Goal: Task Accomplishment & Management: Manage account settings

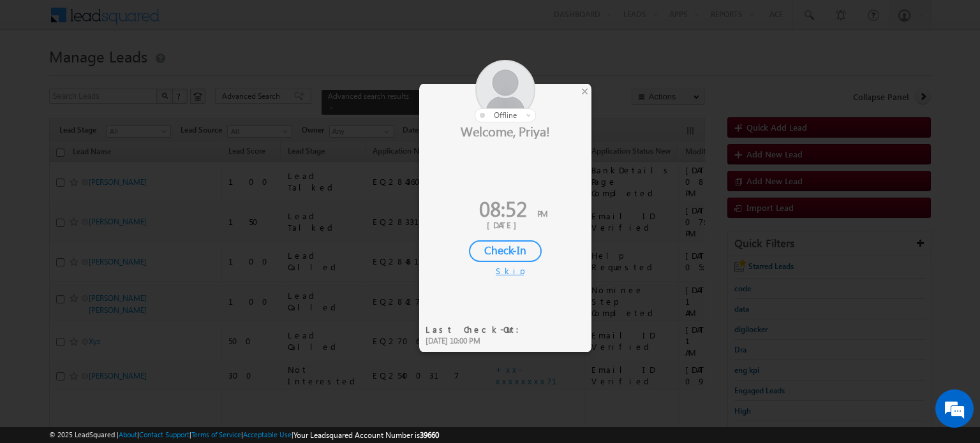
click at [591, 94] on div at bounding box center [505, 91] width 172 height 63
click at [586, 94] on div "×" at bounding box center [584, 91] width 13 height 14
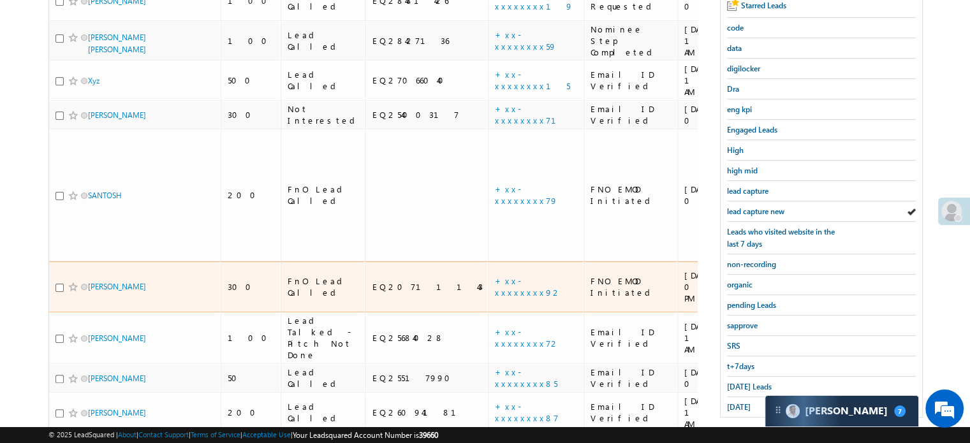
scroll to position [274, 0]
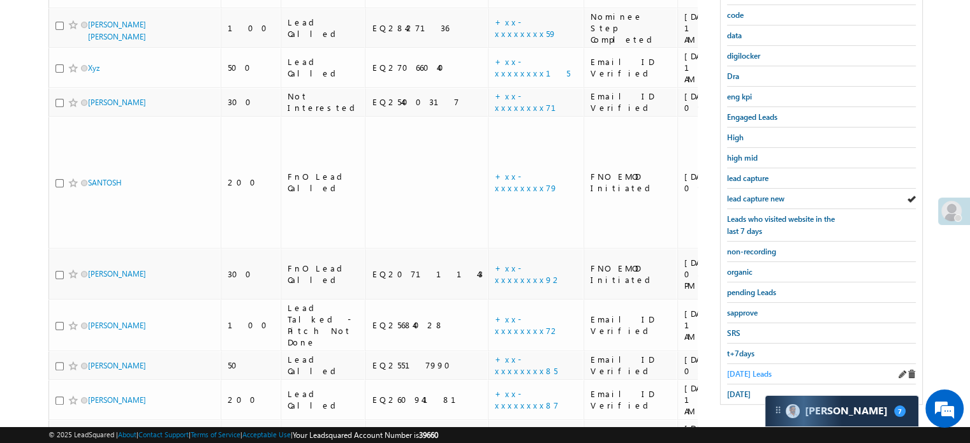
click at [732, 369] on span "Today's Leads" at bounding box center [749, 374] width 45 height 10
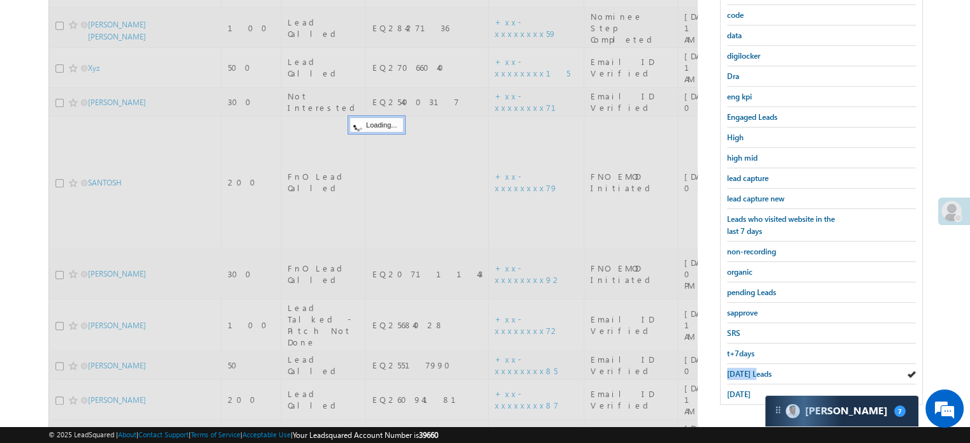
click at [732, 369] on span "Today's Leads" at bounding box center [749, 374] width 45 height 10
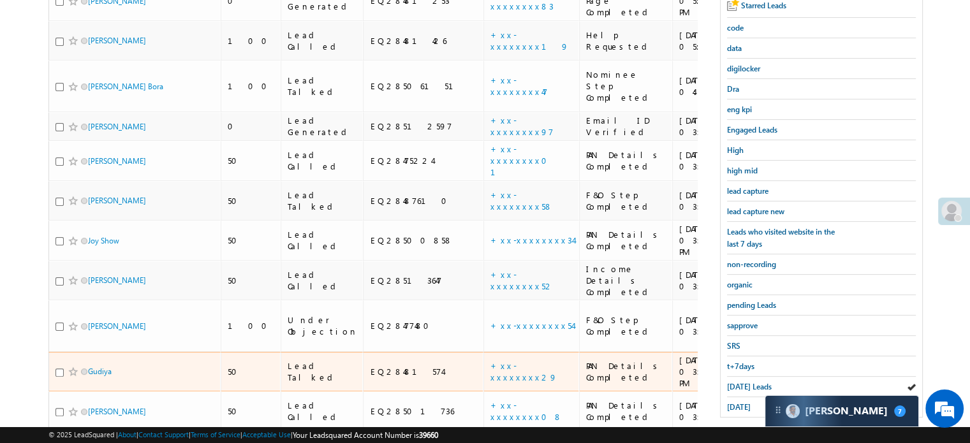
scroll to position [235, 0]
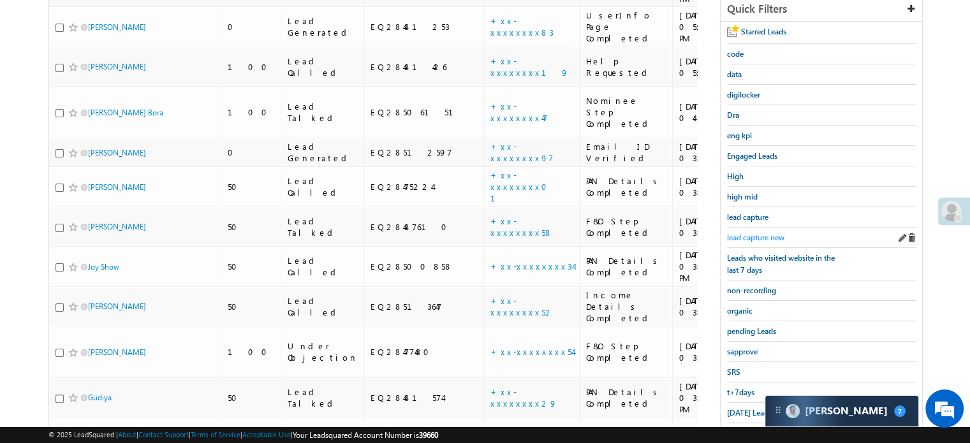
click at [778, 233] on span "lead capture new" at bounding box center [755, 238] width 57 height 10
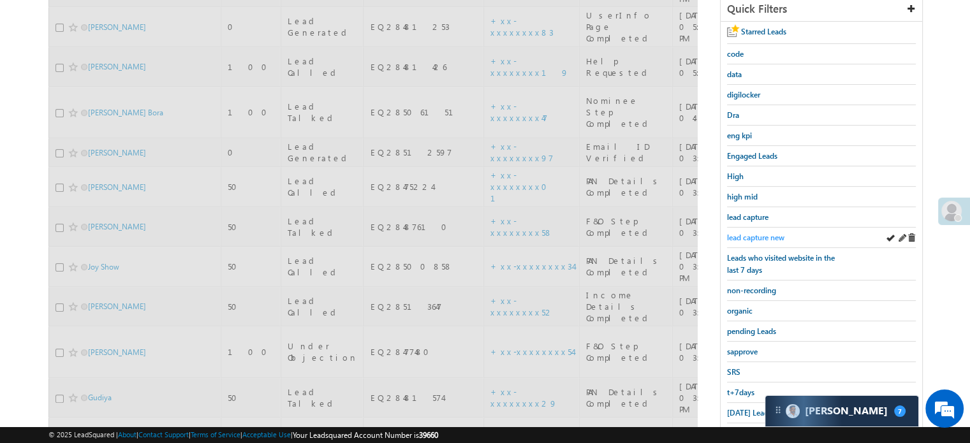
scroll to position [107, 0]
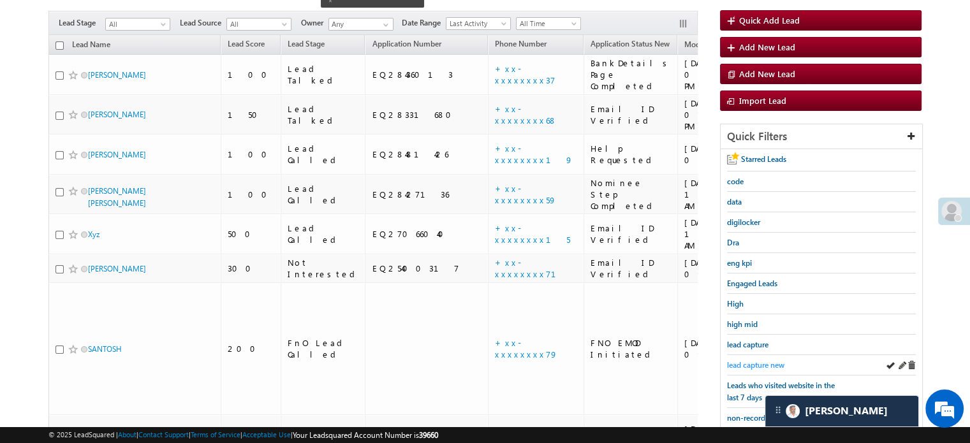
click at [746, 360] on span "lead capture new" at bounding box center [755, 365] width 57 height 10
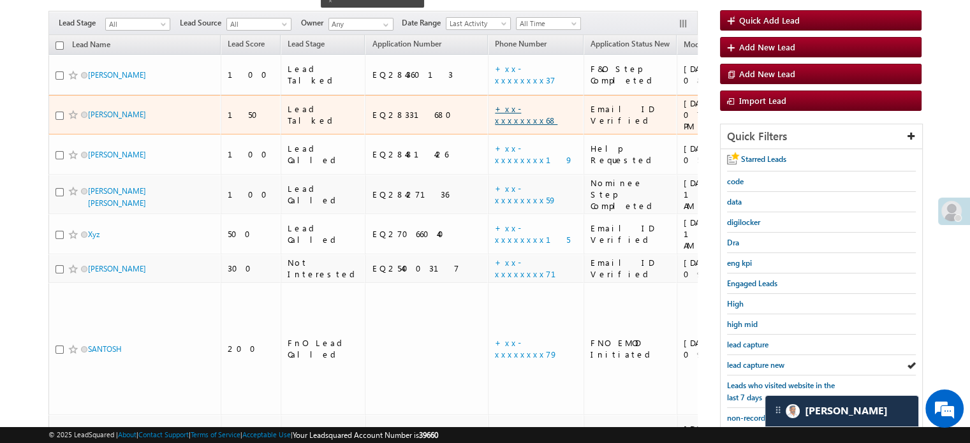
click at [495, 103] on link "+xx-xxxxxxxx68" at bounding box center [526, 114] width 63 height 22
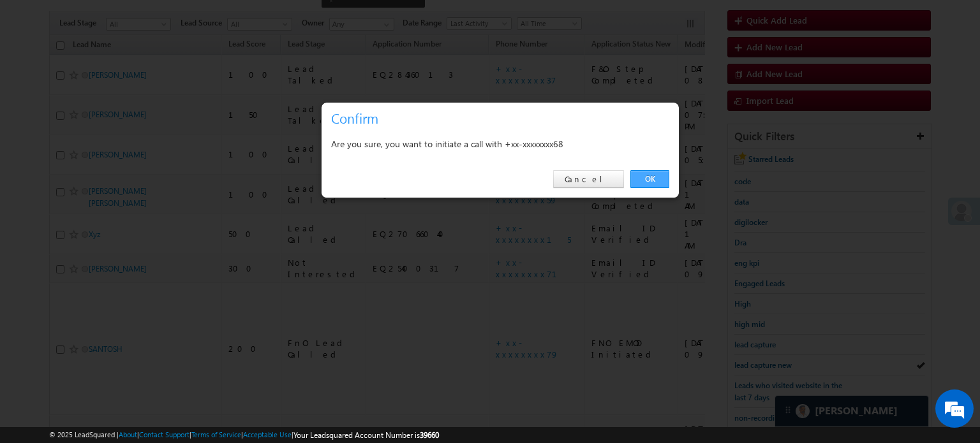
click at [646, 181] on link "OK" at bounding box center [649, 179] width 39 height 18
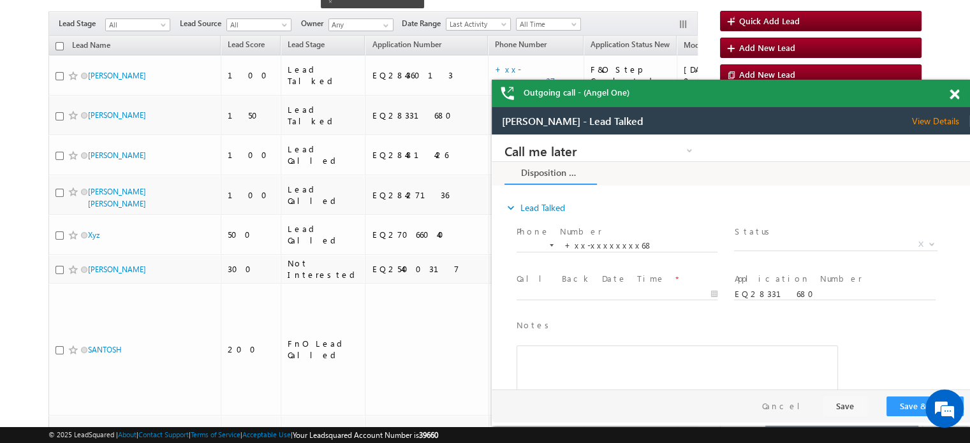
scroll to position [0, 0]
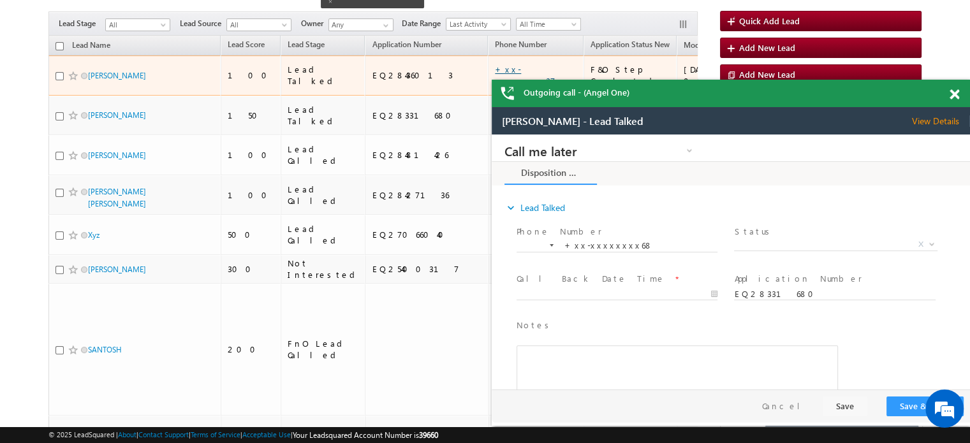
click at [495, 64] on link "+xx-xxxxxxxx37" at bounding box center [525, 75] width 61 height 22
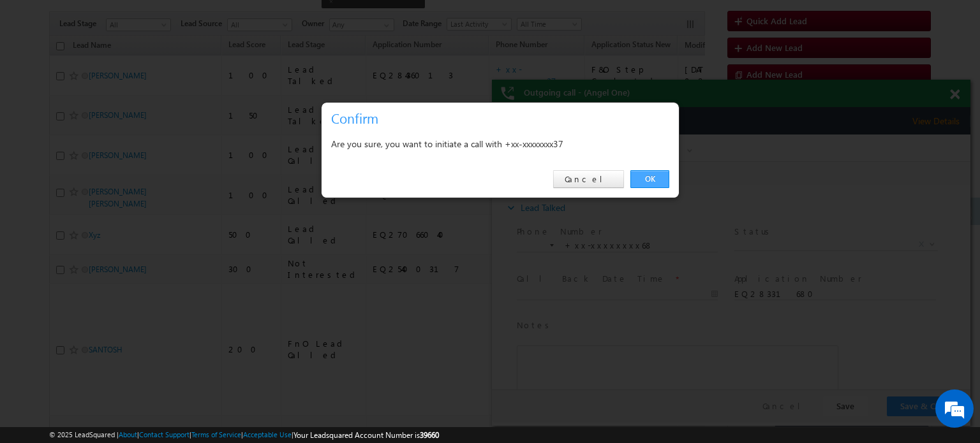
click at [644, 179] on link "OK" at bounding box center [649, 179] width 39 height 18
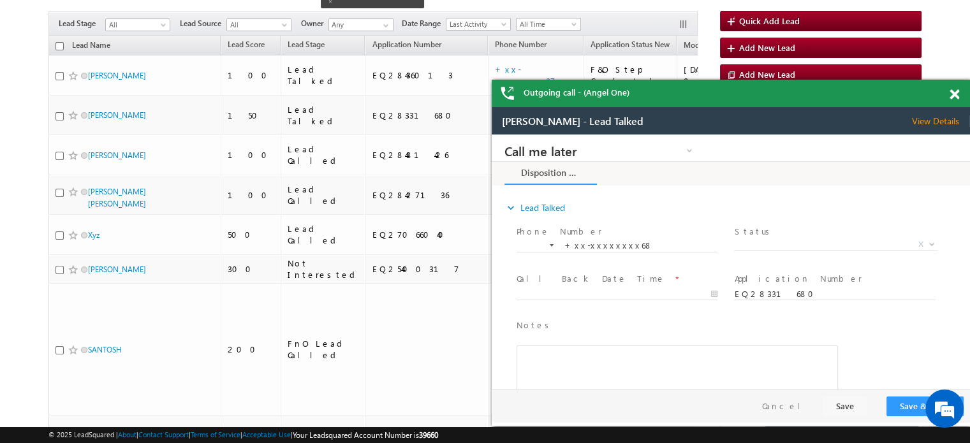
click at [954, 93] on span at bounding box center [955, 94] width 10 height 11
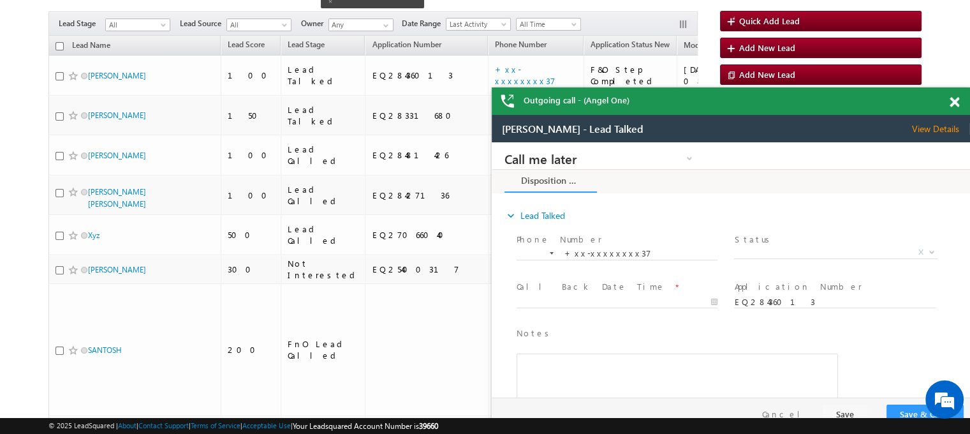
drag, startPoint x: 1441, startPoint y: 245, endPoint x: 922, endPoint y: 127, distance: 532.5
click at [958, 103] on span at bounding box center [955, 102] width 10 height 11
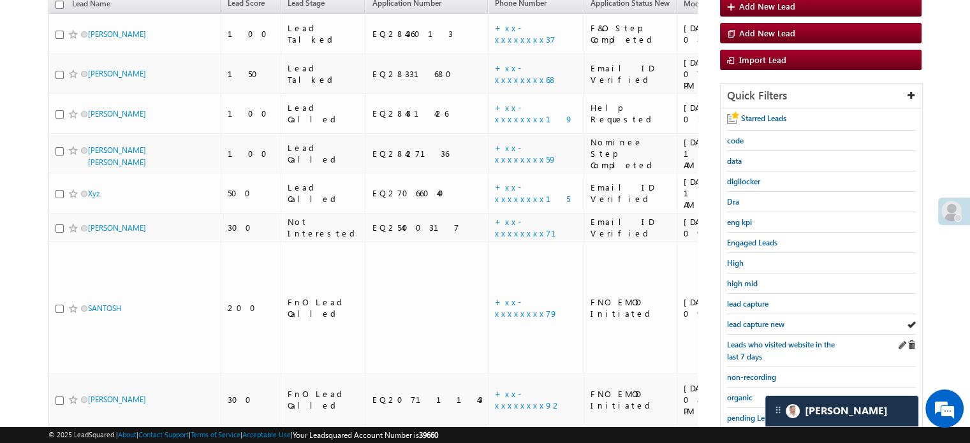
scroll to position [205, 0]
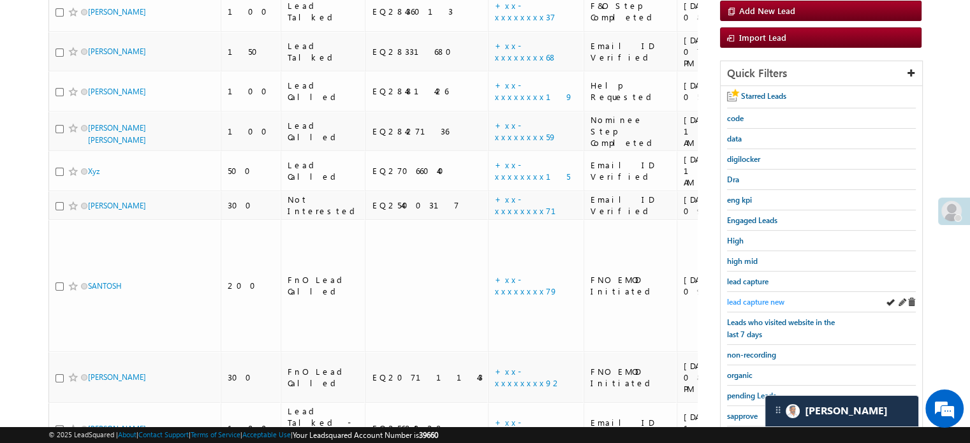
click at [758, 298] on span "lead capture new" at bounding box center [755, 302] width 57 height 10
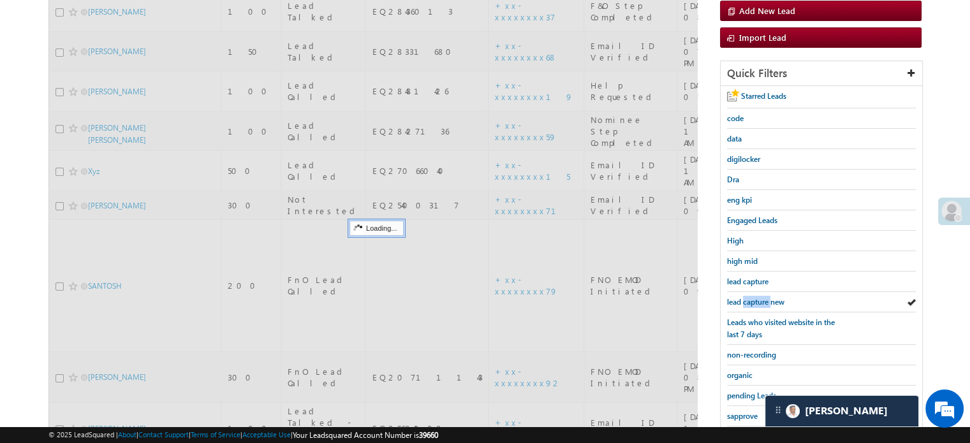
click at [758, 298] on span "lead capture new" at bounding box center [755, 302] width 57 height 10
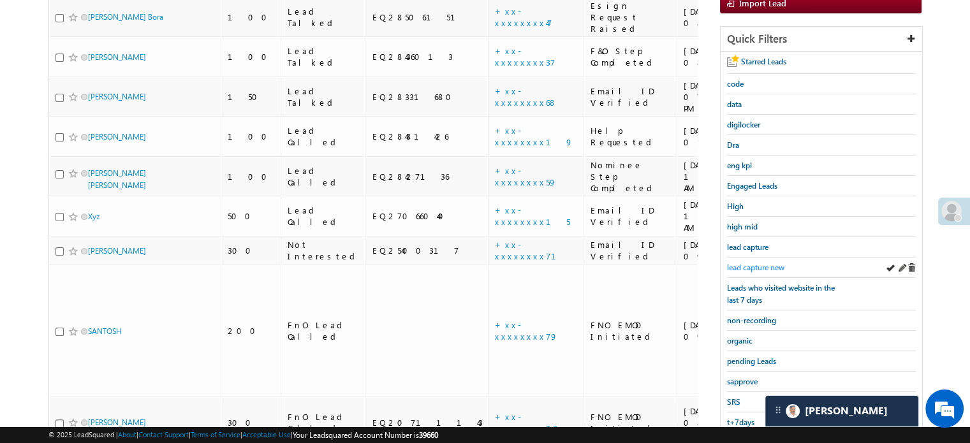
click at [759, 266] on span "lead capture new" at bounding box center [755, 268] width 57 height 10
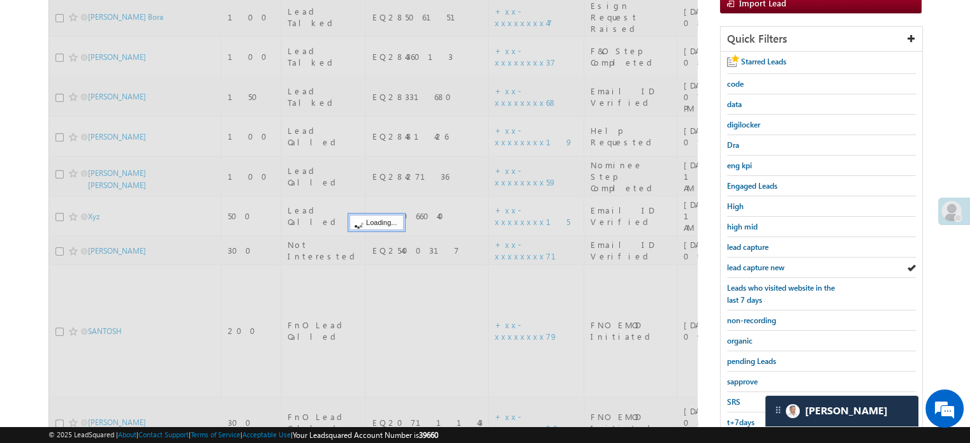
click at [759, 266] on span "lead capture new" at bounding box center [755, 268] width 57 height 10
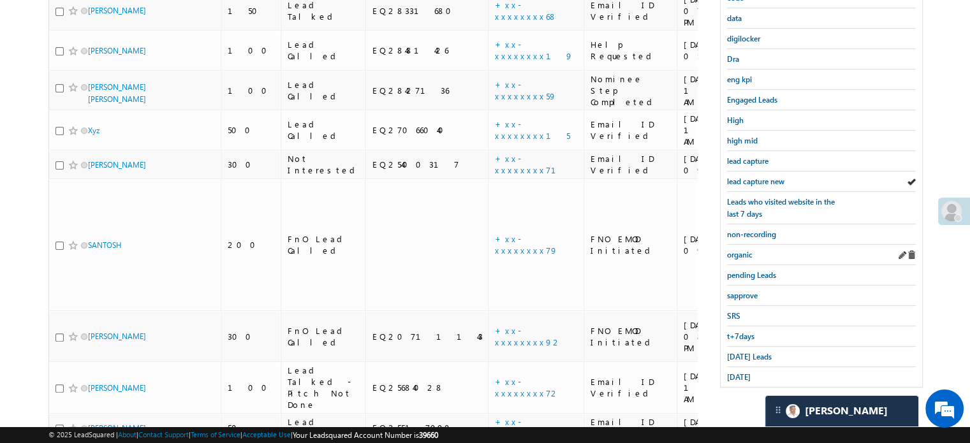
scroll to position [304, 0]
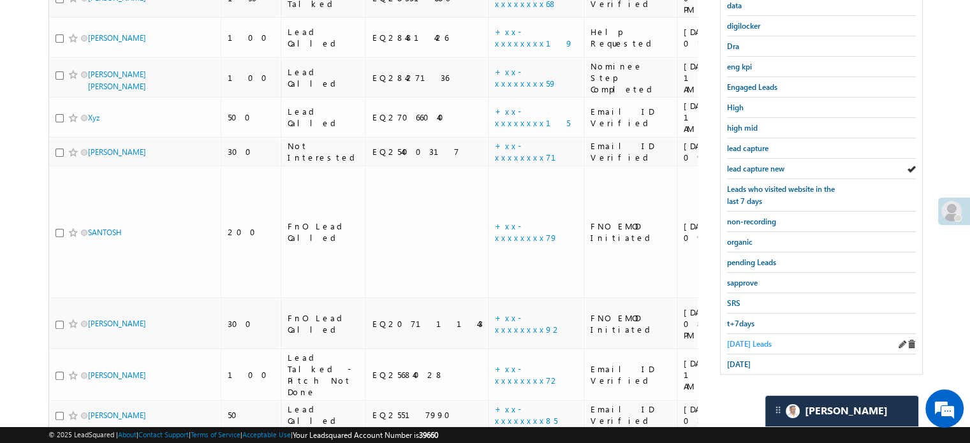
click at [741, 339] on span "Today's Leads" at bounding box center [749, 344] width 45 height 10
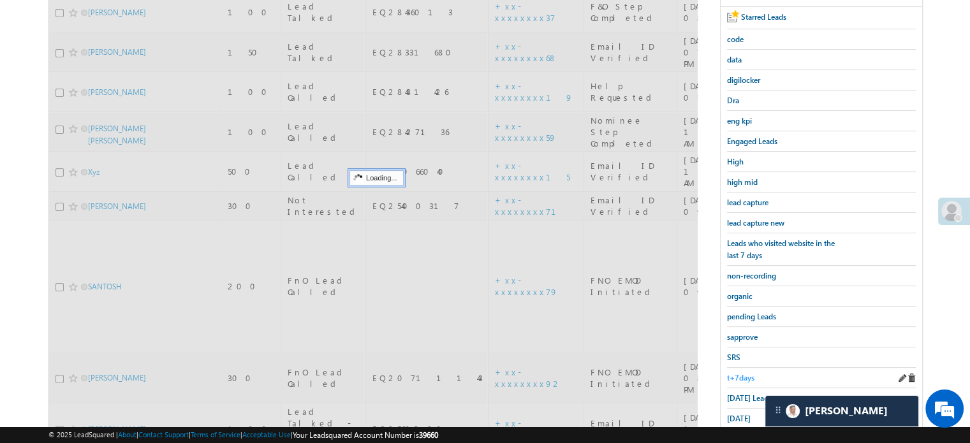
scroll to position [112, 0]
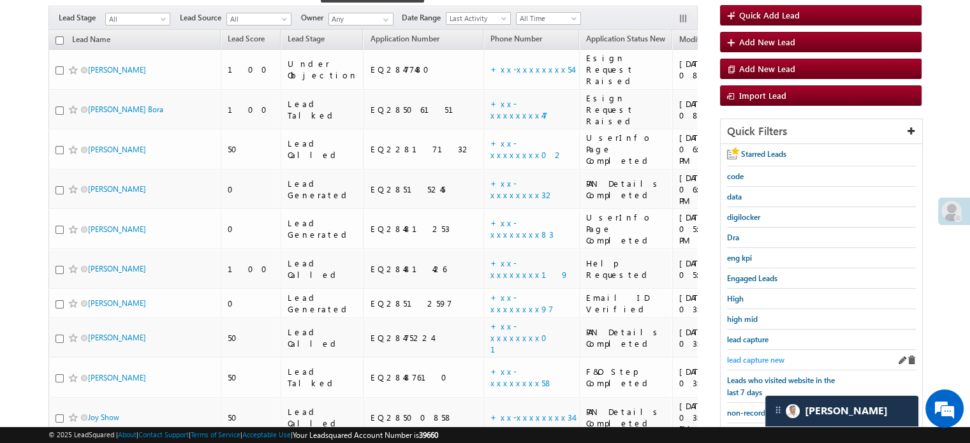
click at [762, 357] on span "lead capture new" at bounding box center [755, 360] width 57 height 10
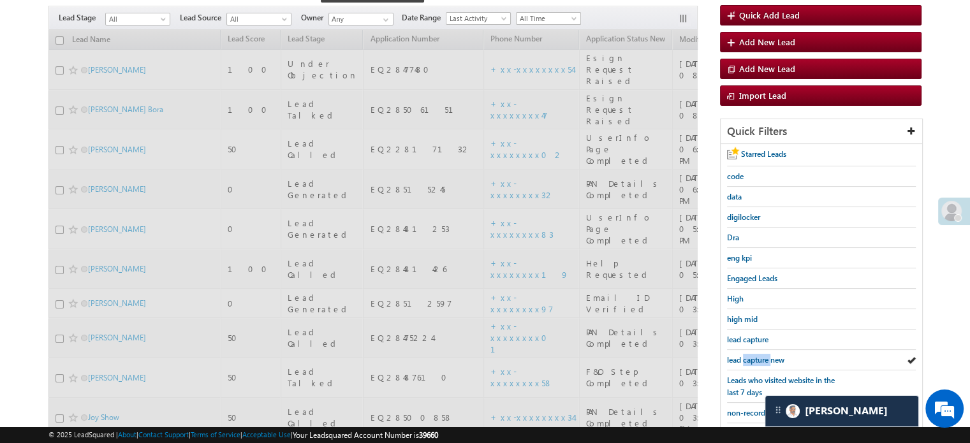
click at [762, 357] on span "lead capture new" at bounding box center [755, 360] width 57 height 10
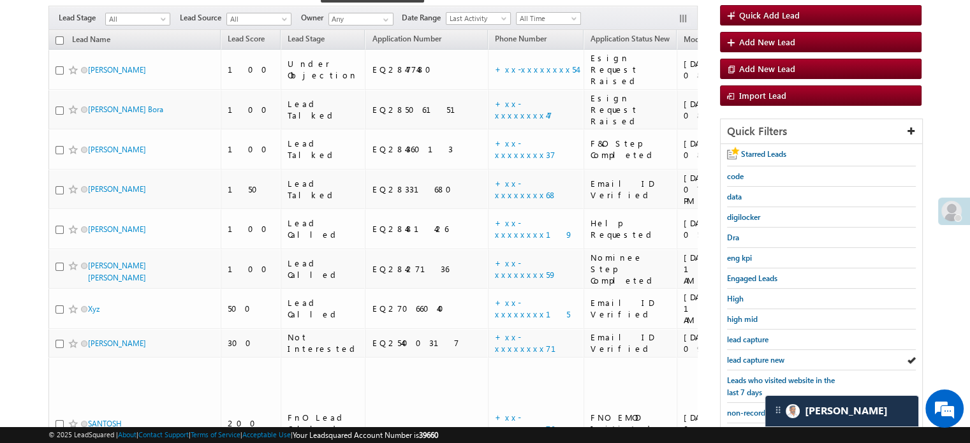
click at [762, 357] on span "lead capture new" at bounding box center [755, 360] width 57 height 10
click at [755, 355] on span "lead capture new" at bounding box center [755, 360] width 57 height 10
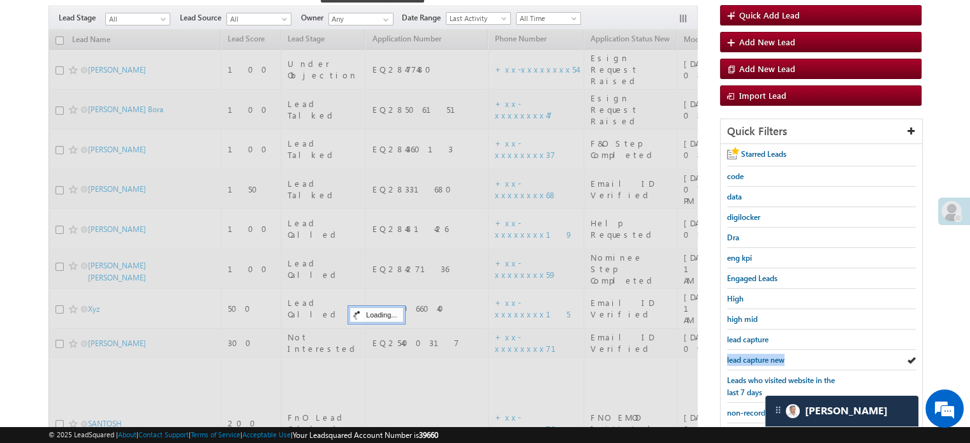
click at [755, 355] on span "lead capture new" at bounding box center [755, 360] width 57 height 10
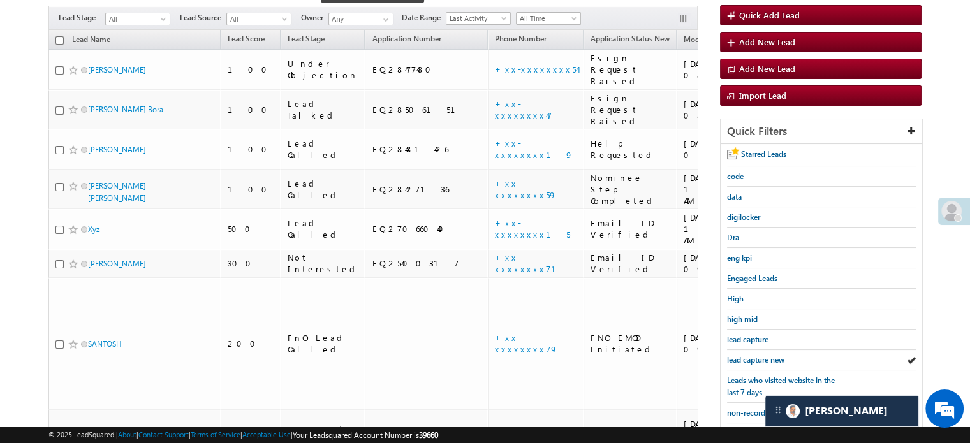
click at [755, 355] on span "lead capture new" at bounding box center [755, 360] width 57 height 10
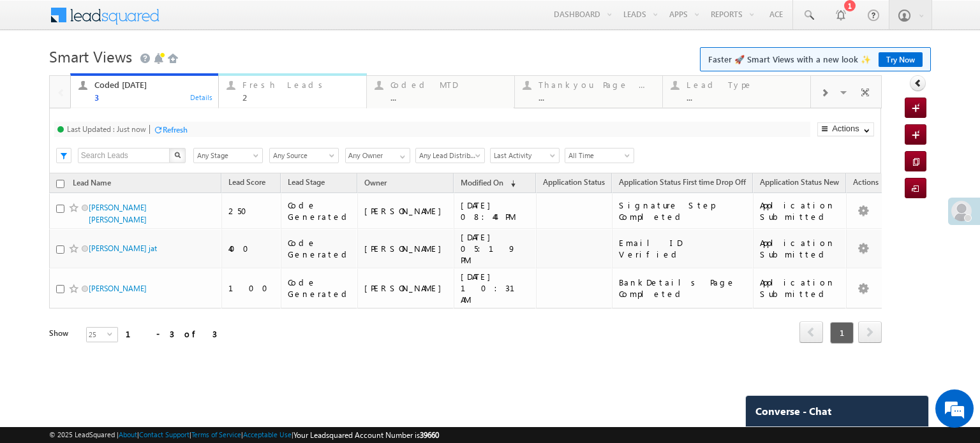
click at [282, 84] on div "Fresh Leads" at bounding box center [300, 85] width 116 height 10
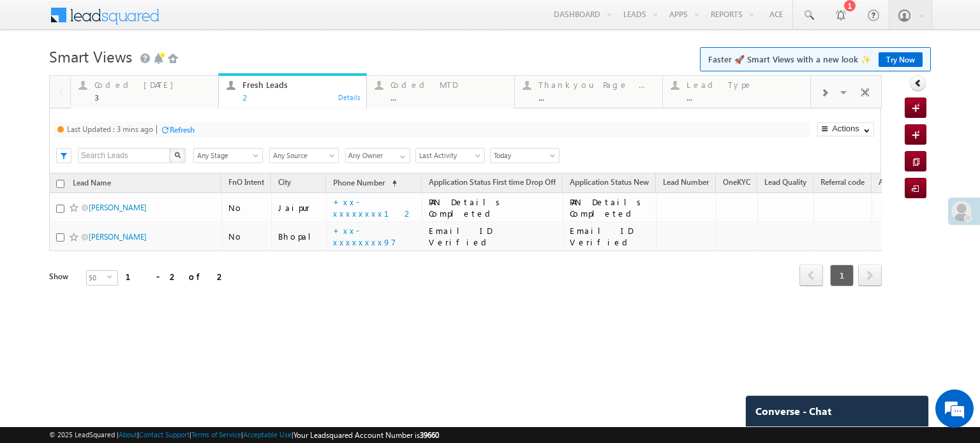
click at [186, 127] on div "Refresh" at bounding box center [182, 130] width 25 height 10
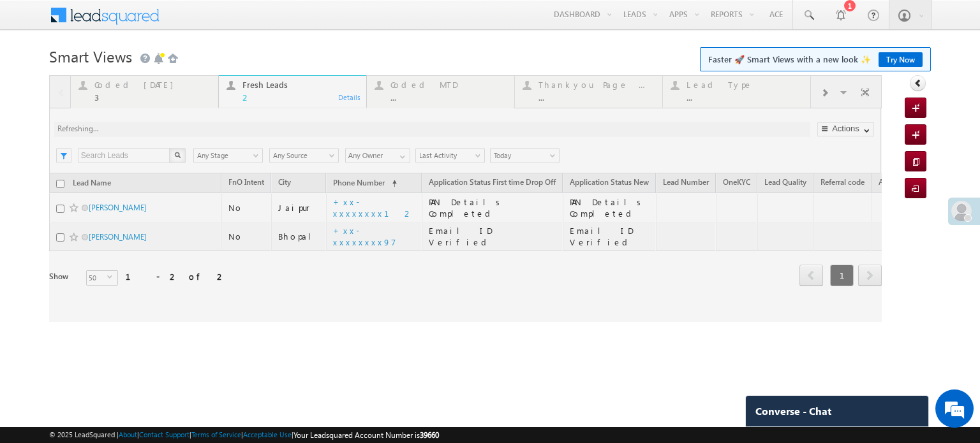
click at [186, 127] on div at bounding box center [465, 198] width 832 height 247
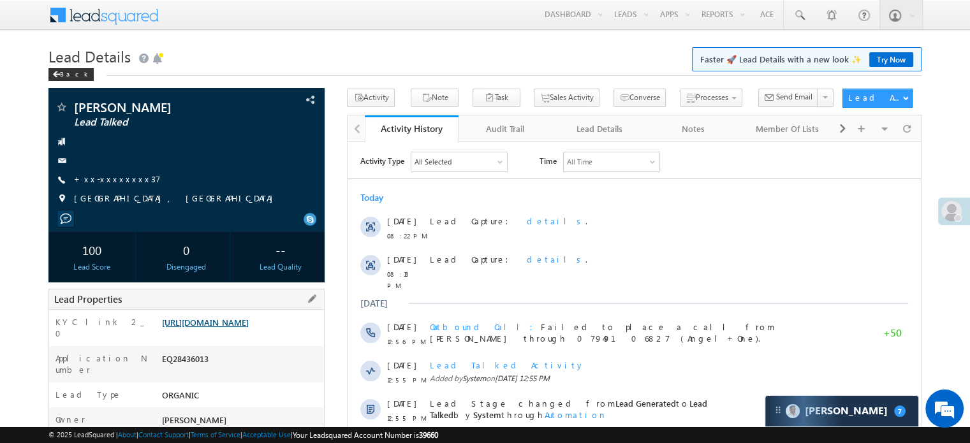
click at [249, 328] on link "https://angelbroking1-pk3em7sa.customui-test.leadsquared.com?leadId=7cce20ab-b3…" at bounding box center [205, 322] width 87 height 11
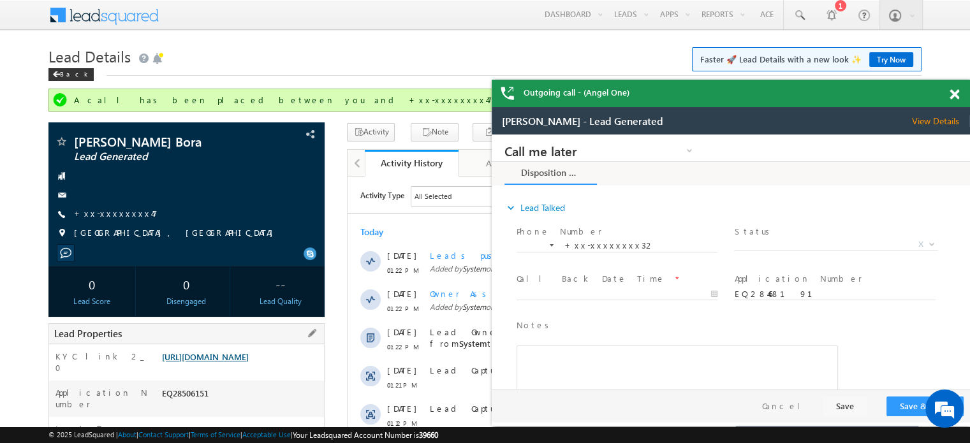
drag, startPoint x: 0, startPoint y: 0, endPoint x: 248, endPoint y: 371, distance: 446.5
click at [248, 362] on link "https://angelbroking1-pk3em7sa.customui-test.leadsquared.com?leadId=6118f4dd-aa…" at bounding box center [205, 356] width 87 height 11
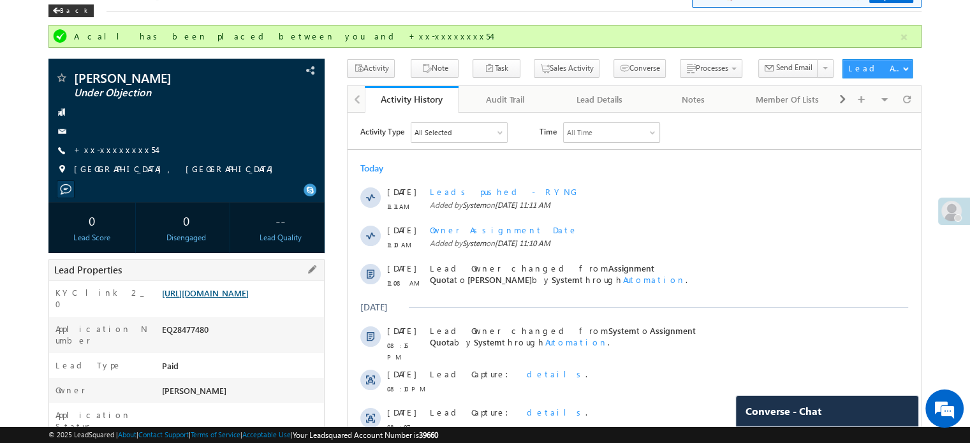
click at [212, 299] on link "[URL][DOMAIN_NAME]" at bounding box center [205, 293] width 87 height 11
